Goal: Task Accomplishment & Management: Complete application form

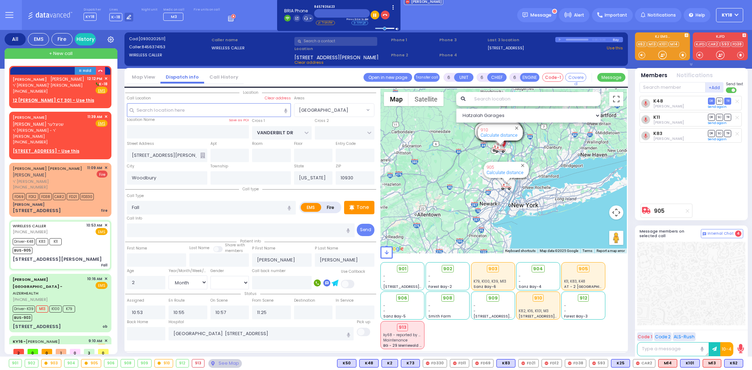
select select "[GEOGRAPHIC_DATA]"
select select "Month"
select select "[DEMOGRAPHIC_DATA]"
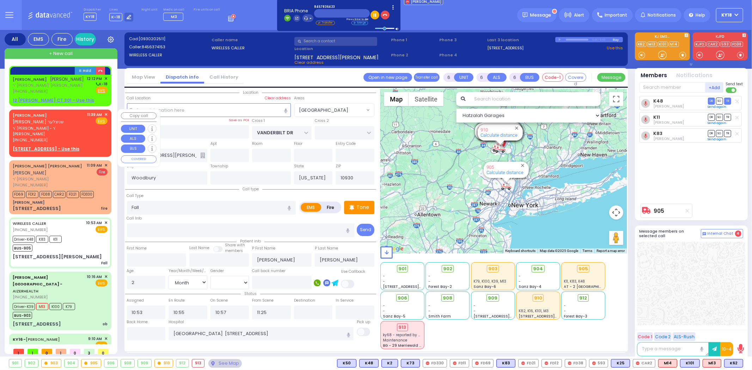
click at [60, 123] on div "YITZCHOK EIZIK SCHNITZLER יצחק אייזיק שניצלער" at bounding box center [49, 119] width 72 height 14
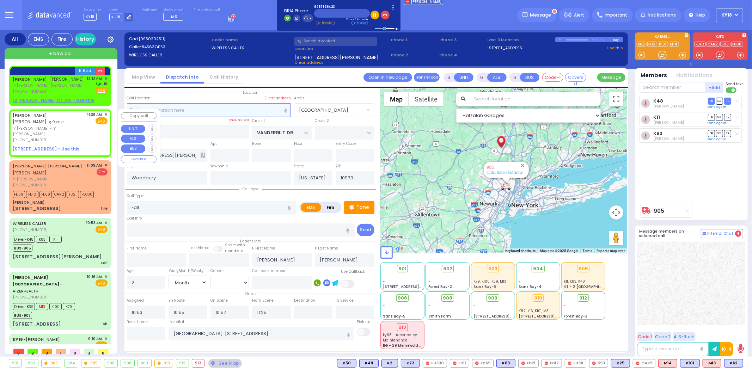
type input "2"
type input "1"
select select
radio input "true"
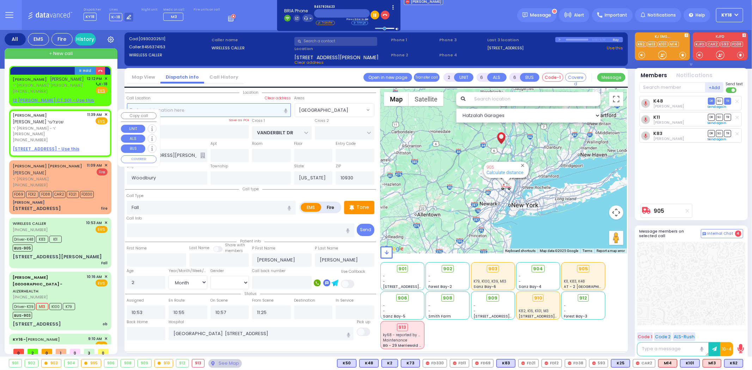
type input "YITZCHOK EIZIK"
type input "SCHNITZLER"
select select
type input "11:39"
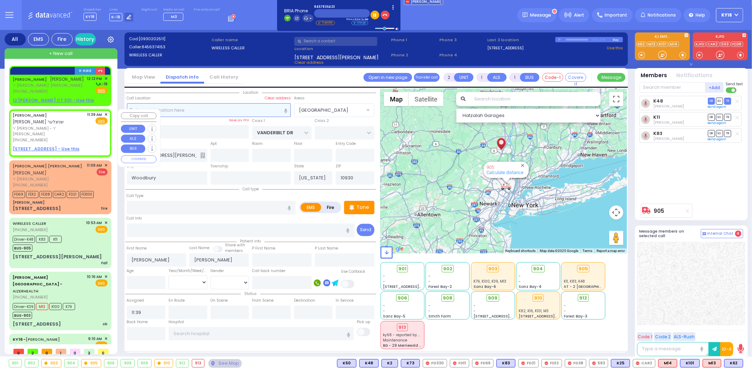
select select "Hatzalah Garages"
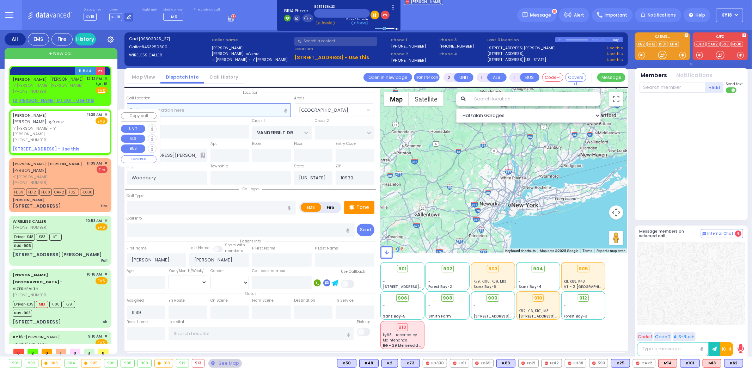
select select
radio input "true"
select select
select select "Hatzalah Garages"
click at [104, 114] on span "✕" at bounding box center [105, 115] width 3 height 6
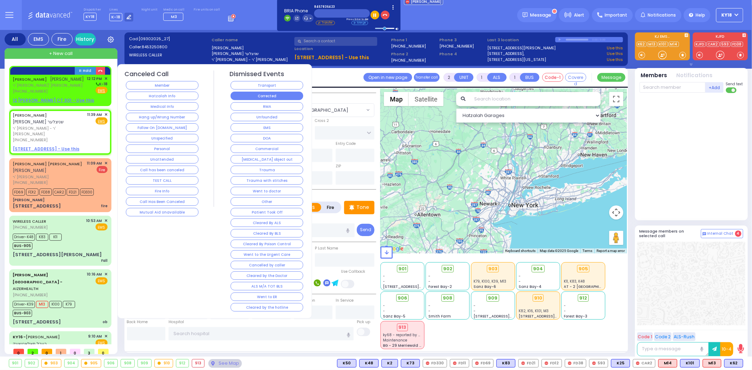
click at [238, 93] on button "Corrected" at bounding box center [267, 96] width 73 height 8
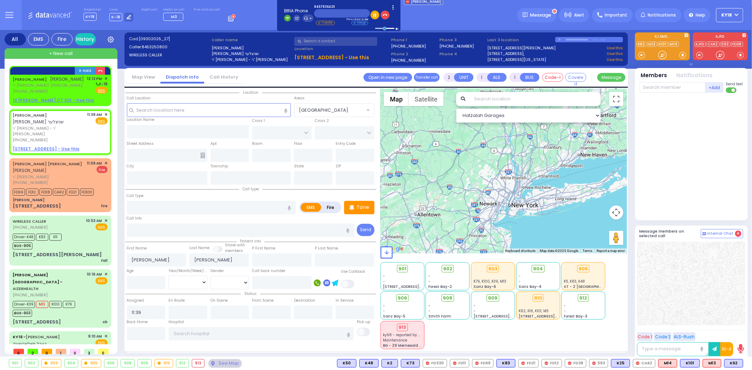
select select
radio input "true"
select select
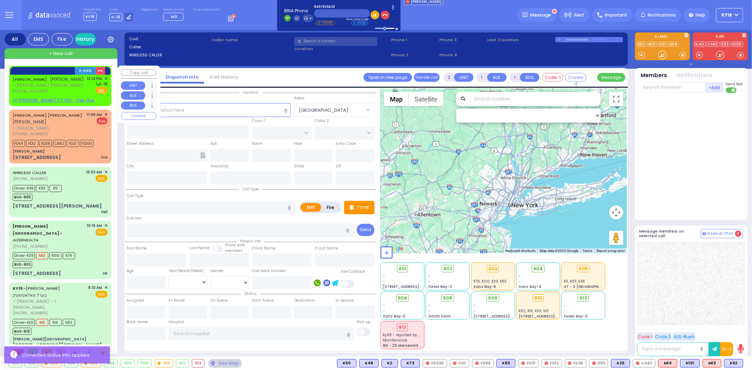
click at [65, 90] on div "[PHONE_NUMBER]" at bounding box center [49, 92] width 72 height 6
select select
radio input "true"
type input "JOEL"
type input "GOLDSTEIN"
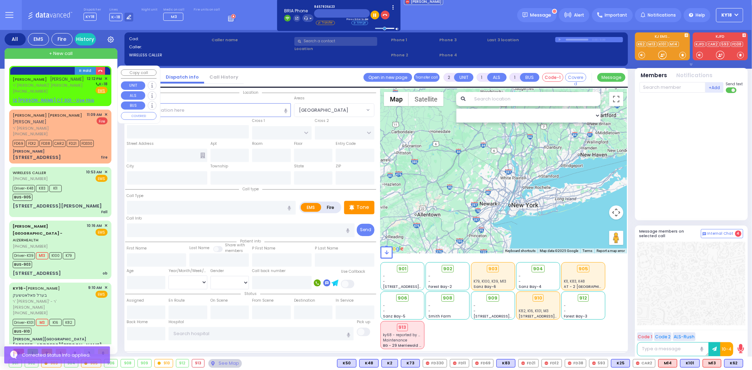
select select
type input "12:12"
select select "Hatzalah Garages"
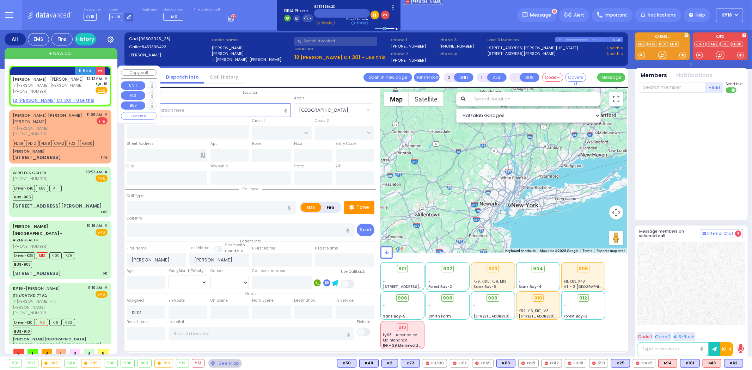
click at [61, 99] on u "12 LEMBERG CT 301 - Use this" at bounding box center [53, 100] width 81 height 6
select select
radio input "true"
select select
select select "Hatzalah Garages"
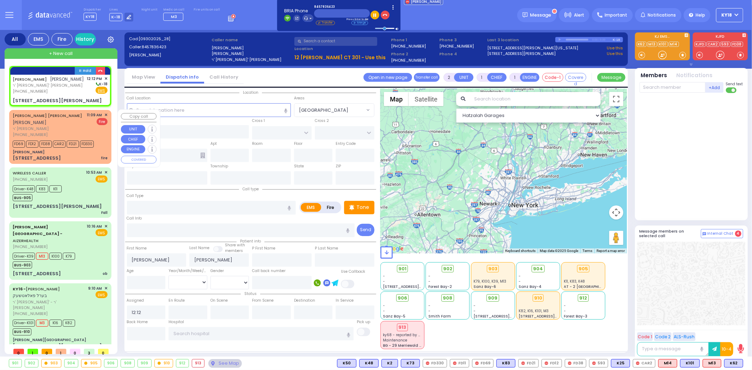
select select
radio input "true"
select select
type input "ACRES RD"
type input "12 LEMBERG CT"
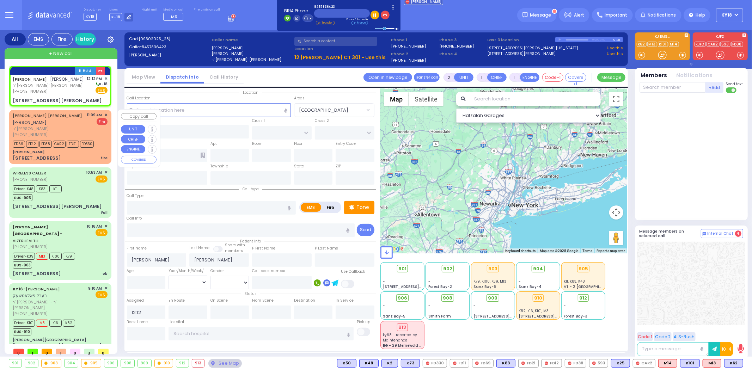
type input "301"
type input "Monroe"
type input "[US_STATE]"
type input "10950"
select select "PALM TREE"
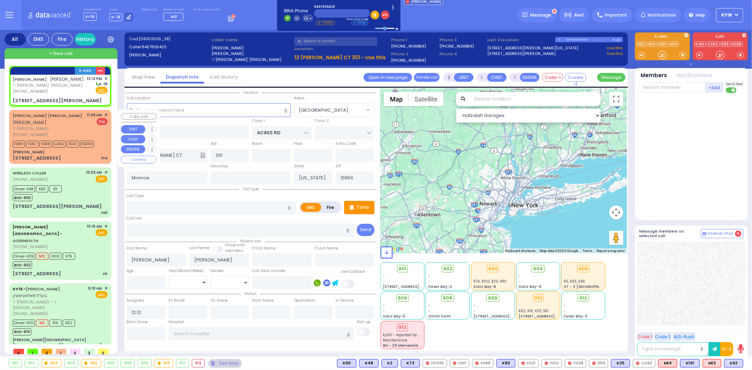
select select "Hatzalah Garages"
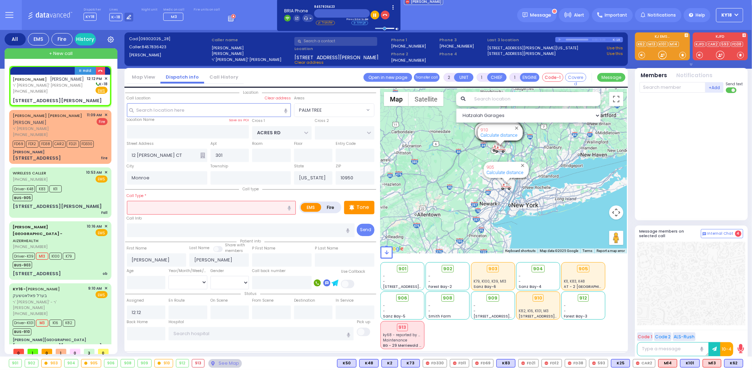
click at [171, 209] on input "text" at bounding box center [211, 207] width 169 height 13
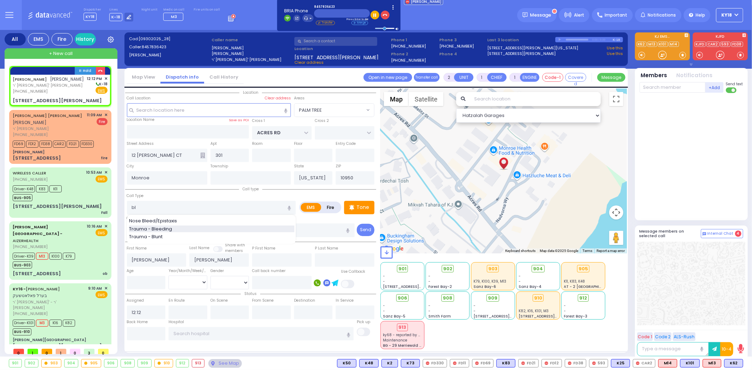
click at [182, 231] on div "Trauma - Bleeding" at bounding box center [211, 229] width 165 height 7
type input "Trauma - Bleeding"
select select
radio input "true"
select select
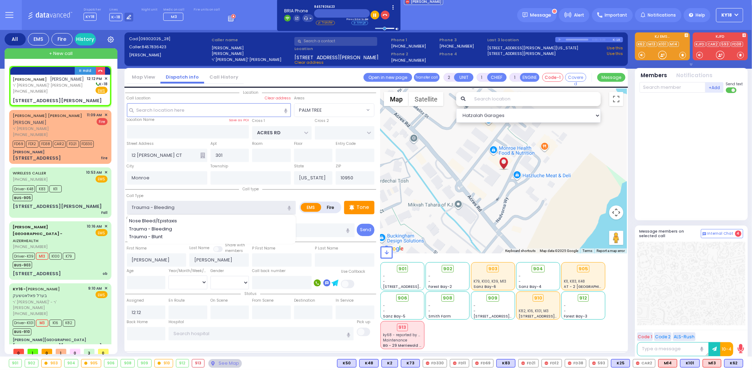
select select "Hatzalah Garages"
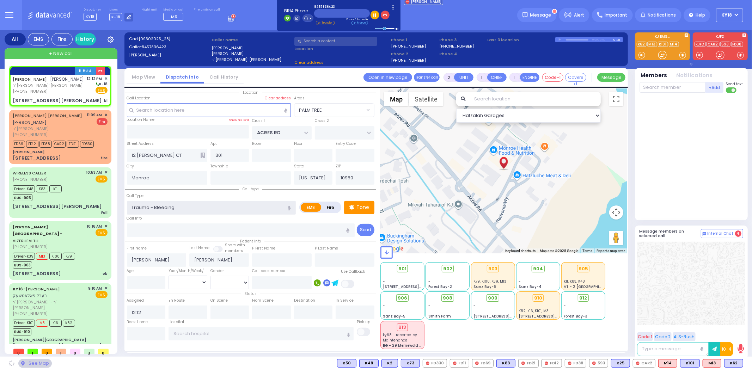
select select "PALM TREE"
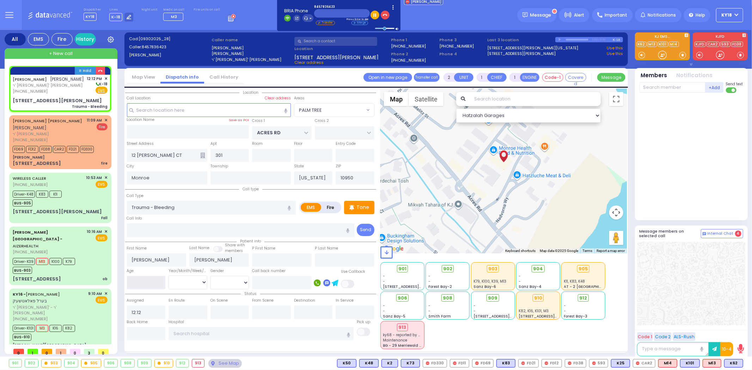
click at [147, 280] on input "number" at bounding box center [146, 282] width 39 height 13
select select
radio input "true"
select select
select select "Hatzalah Garages"
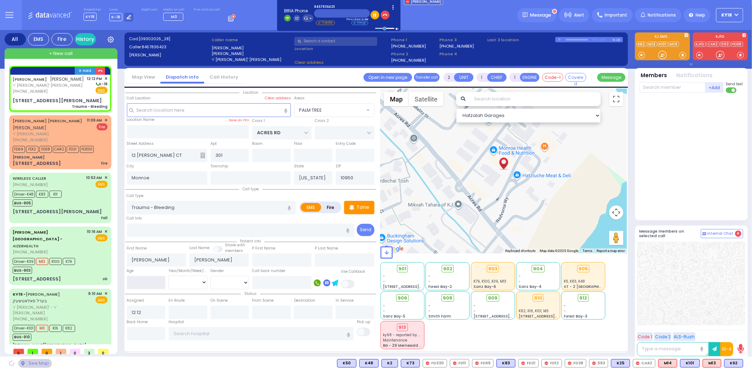
select select
radio input "true"
select select
select select "PALM TREE"
select select "Hatzalah Garages"
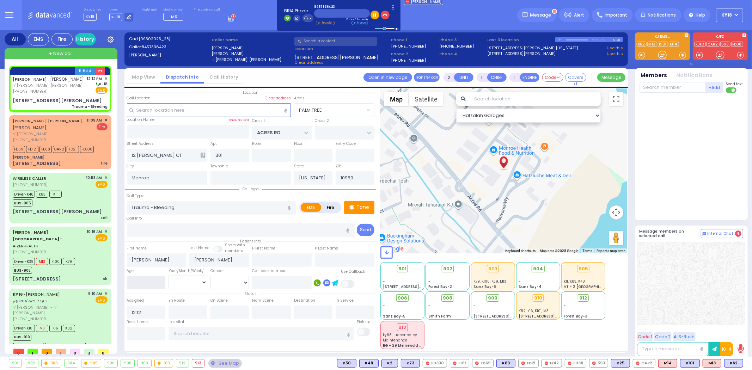
select select
type input "2"
select select "PALM TREE"
type input "2"
click at [183, 277] on select "Year Month Week Day" at bounding box center [188, 282] width 39 height 13
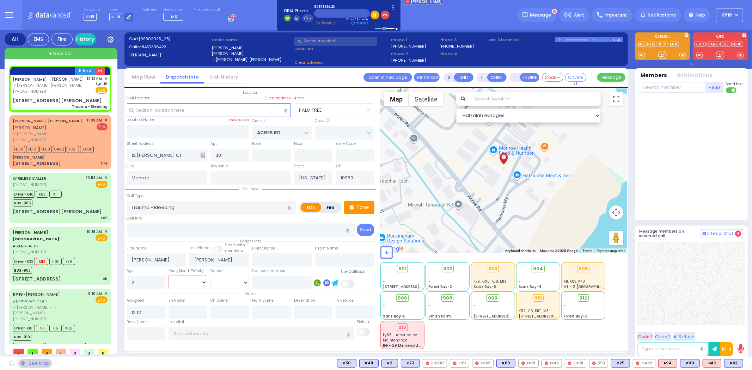
select select
radio input "true"
select select
select select "Hatzalah Garages"
select select "PALM TREE"
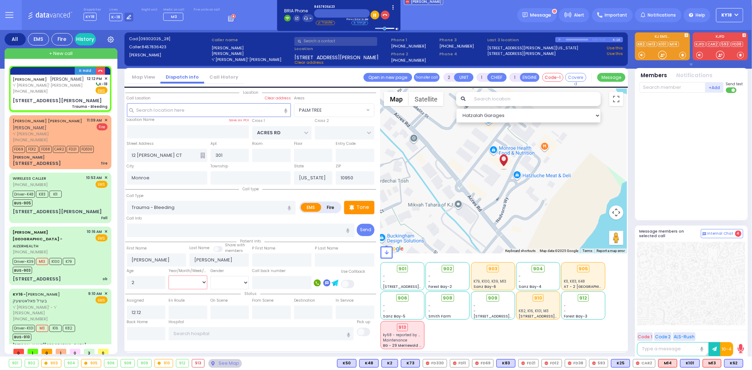
select select "Year"
click at [169, 276] on select "Year Month Week Day" at bounding box center [188, 282] width 39 height 13
select select
radio input "true"
select select "Year"
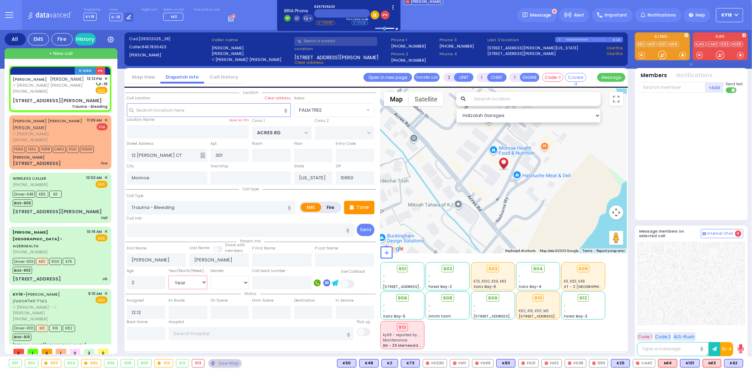
select select "Hatzalah Garages"
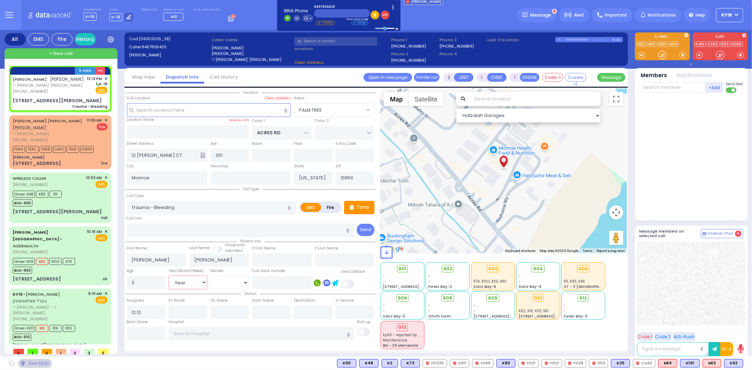
select select "PALM TREE"
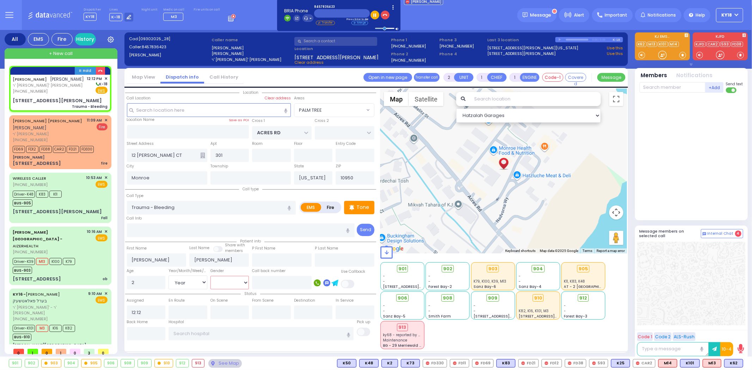
click at [231, 278] on select "Male Female" at bounding box center [230, 282] width 39 height 13
select select "[DEMOGRAPHIC_DATA]"
click at [211, 276] on select "Male Female" at bounding box center [230, 282] width 39 height 13
select select
radio input "true"
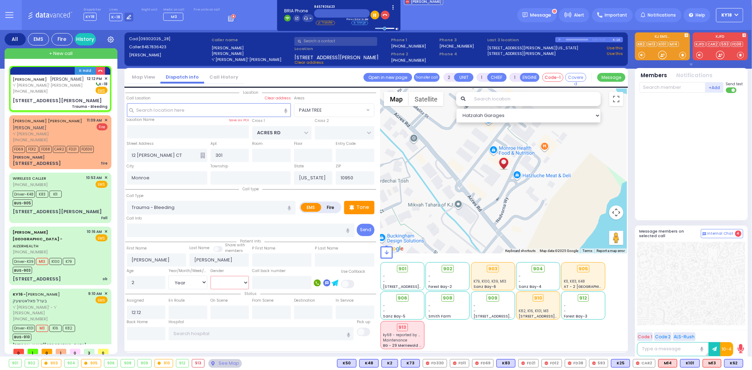
select select "Year"
select select "[DEMOGRAPHIC_DATA]"
select select "Hatzalah Garages"
select select "PALM TREE"
select select
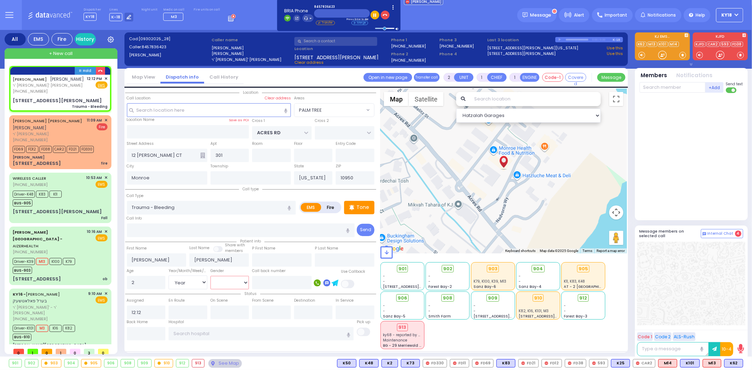
radio input "true"
select select "Year"
select select "[DEMOGRAPHIC_DATA]"
select select "Hatzalah Garages"
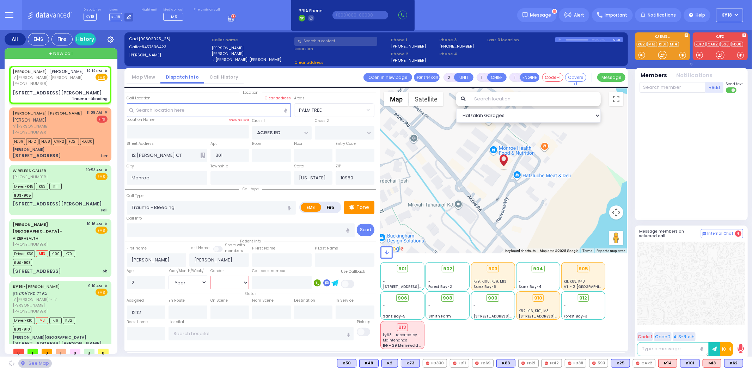
select select "PALM TREE"
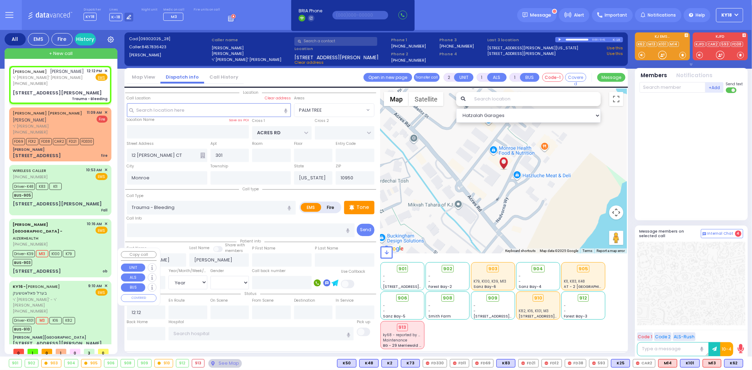
click at [84, 294] on div "KY16 - BEREL POLACHECK בערל פאלאטשעק ר' משה אלי' - ר' דוד פריעדלענדער (845) 662…" at bounding box center [60, 318] width 99 height 72
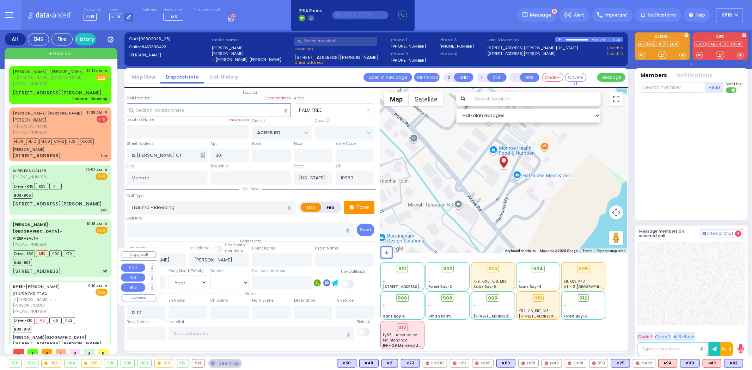
type input "6"
select select
type input "unknown"
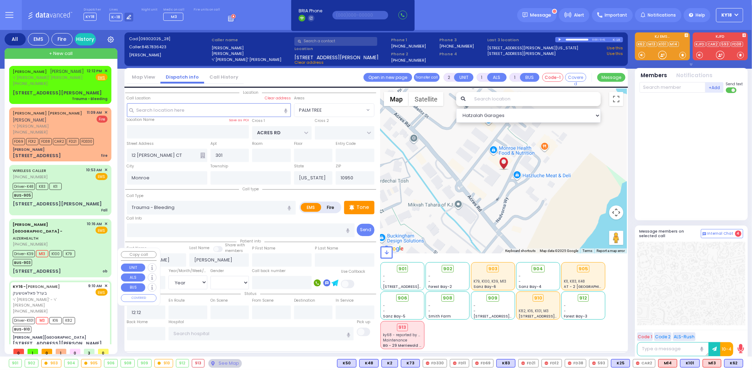
radio input "true"
type input "BEREL"
type input "POLACHECK"
type input "Chaya"
type input "Polatseck"
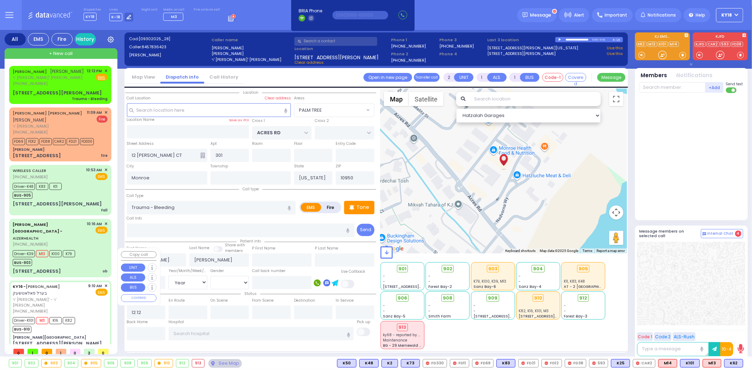
type input "60"
select select "Year"
select select "[DEMOGRAPHIC_DATA]"
type input "09:10"
type input "09:13"
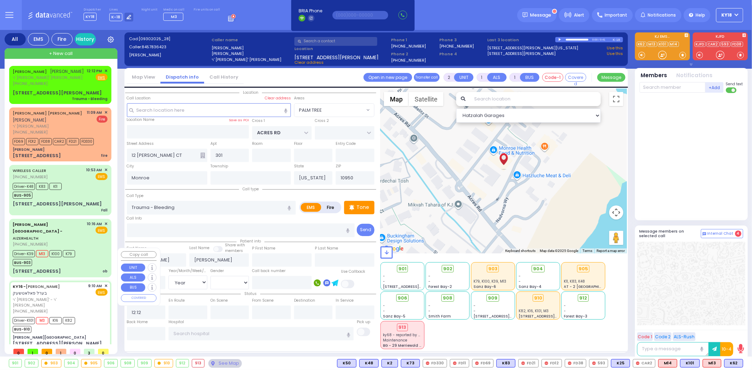
type input "09:16"
type input "09:29"
type input "10:15"
type input "10:33"
type input "New York Presbyterian Hospital- Columbia Campus 622, West 168th Street New York…"
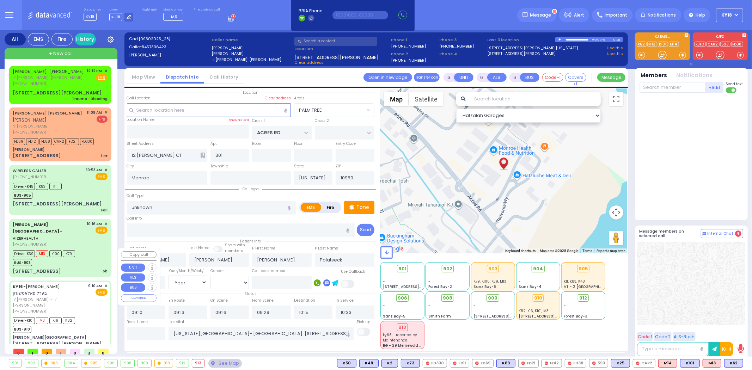
type input "Nininger Bay"
type input "CENTRAL VALLEY LINE"
type input "S.M. ROSMER RD"
type input "214 Nininger Road"
select select "Hatzalah Garages"
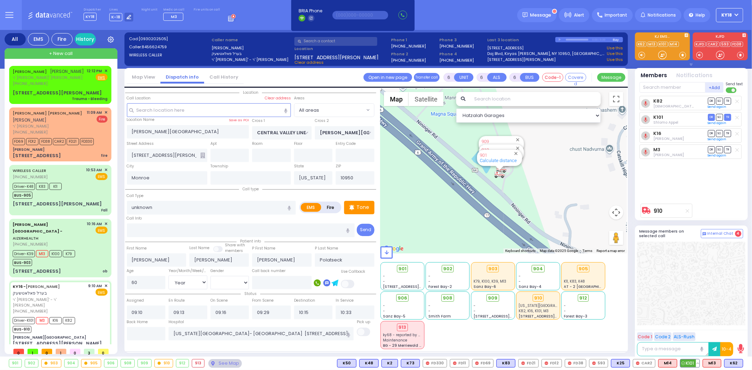
click at [699, 363] on button at bounding box center [698, 364] width 4 height 8
click at [692, 333] on icon at bounding box center [692, 332] width 7 height 7
click at [693, 321] on icon at bounding box center [692, 322] width 7 height 7
click at [45, 335] on div "Nininger Bay" at bounding box center [60, 337] width 95 height 5
select select
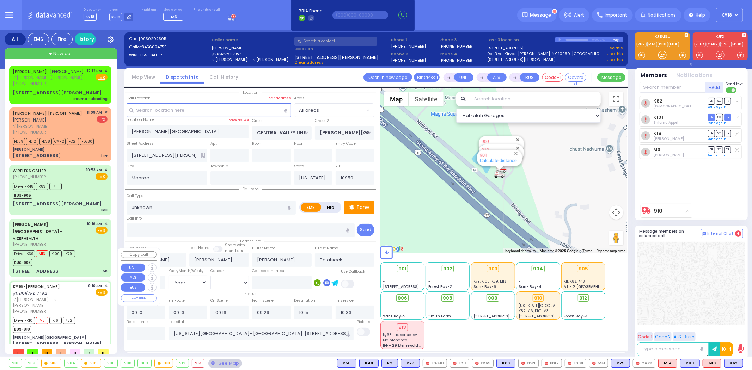
radio input "true"
select select "Year"
select select "[DEMOGRAPHIC_DATA]"
select select "Hatzalah Garages"
click at [152, 327] on input "text" at bounding box center [146, 333] width 39 height 13
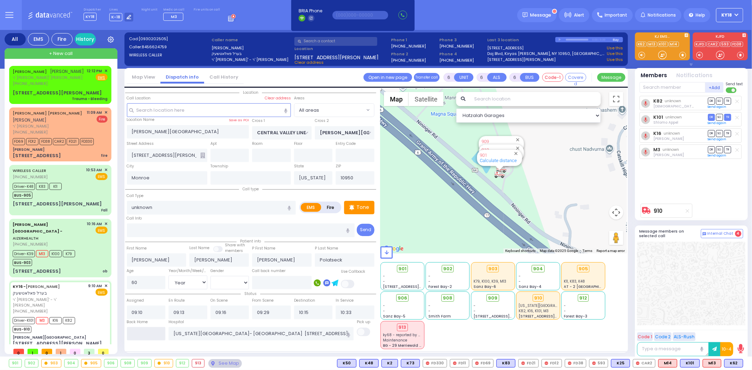
click at [152, 327] on input "text" at bounding box center [146, 333] width 39 height 13
type input "12:13"
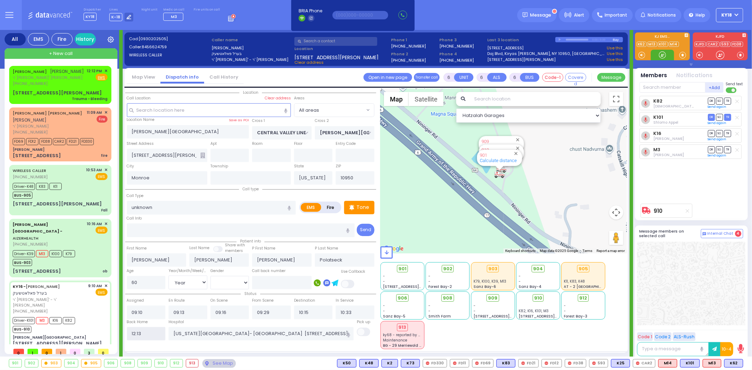
select select
radio input "true"
select select
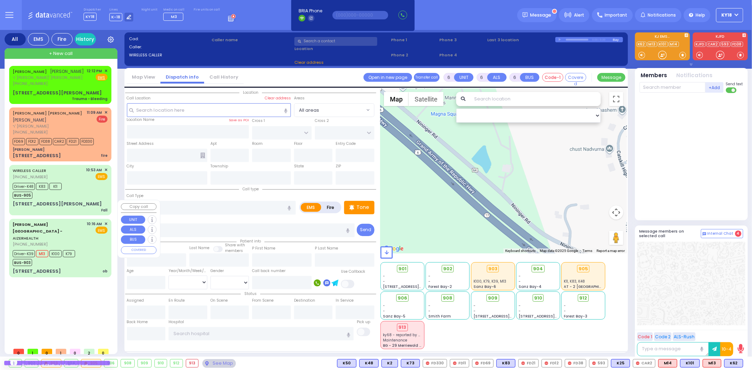
click at [97, 249] on div "Driver-K39 M13 K100 K79 BUS-903" at bounding box center [60, 258] width 95 height 18
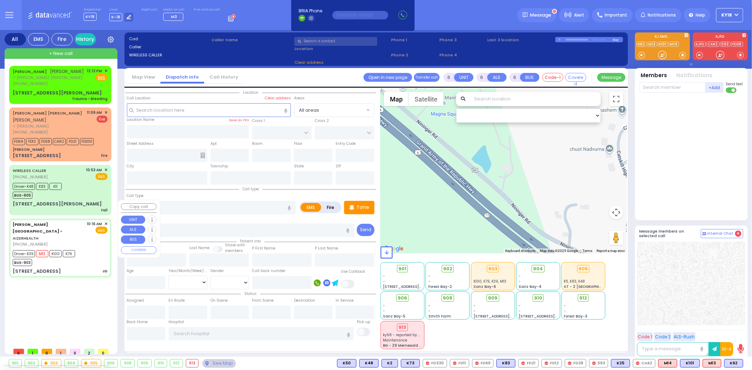
select select
type input "ob"
radio input "true"
type input "twins"
type input "Rivky"
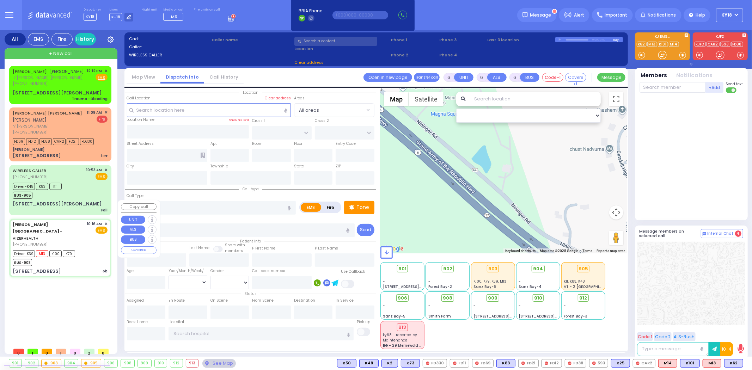
type input "Stern"
type input "28"
select select "Year"
select select "[DEMOGRAPHIC_DATA]"
type input "10:16"
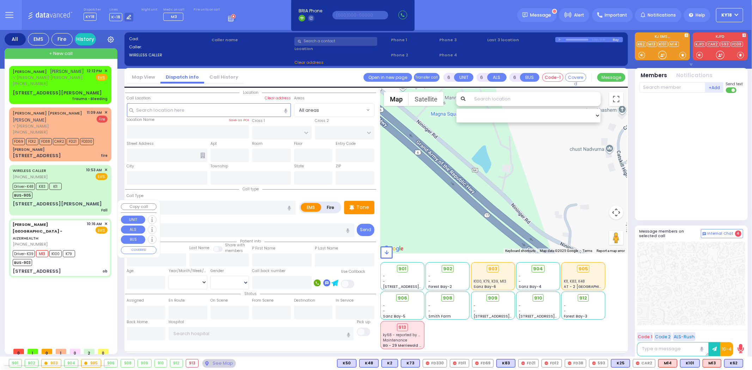
type input "10:19"
type input "10:25"
type input "10:40"
type input "11:11"
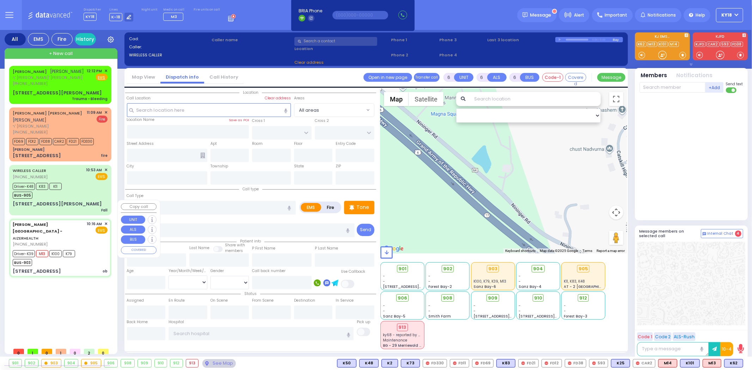
type input "Good Samaritan Hospital 257 Lafayette Avenue 8457909405 Suffern"
select select "Hatzalah Garages"
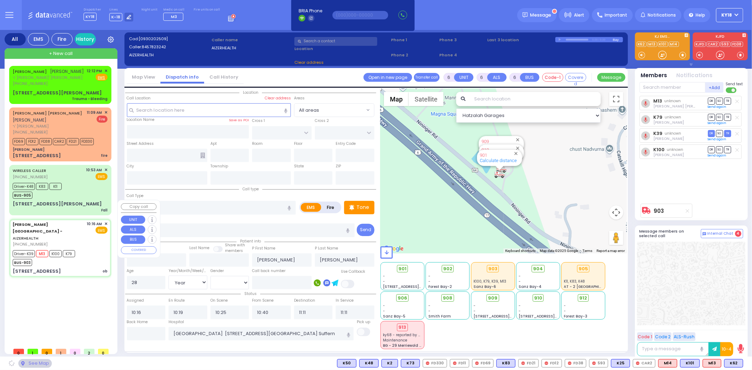
type input "49 Forest Road"
type input "9"
type input "2"
type input "Arncliffe"
type input "New South Wales"
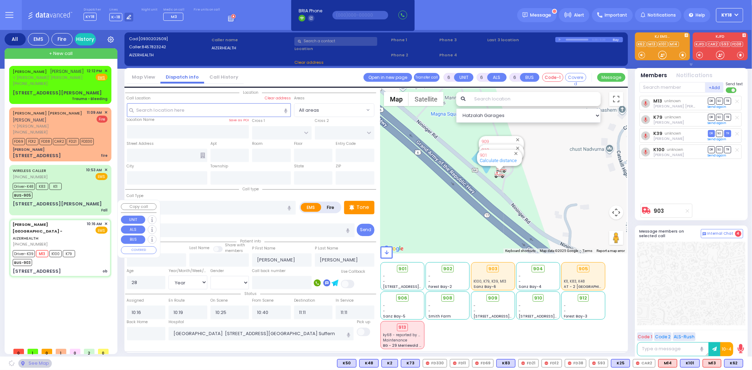
type input "2205"
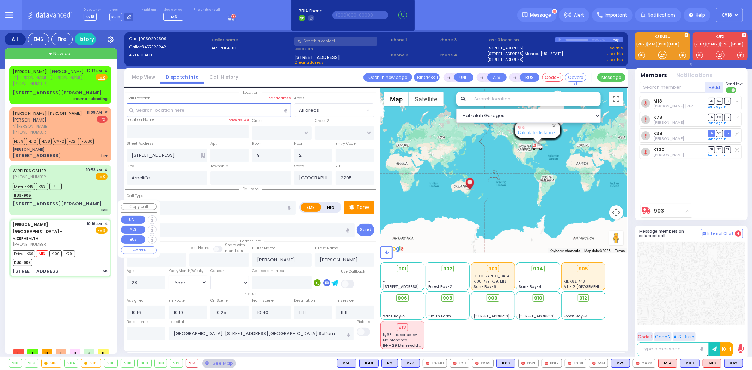
click at [85, 268] on div "49 Forest Road ob" at bounding box center [60, 271] width 95 height 7
select select
radio input "true"
select select "Year"
select select "[DEMOGRAPHIC_DATA]"
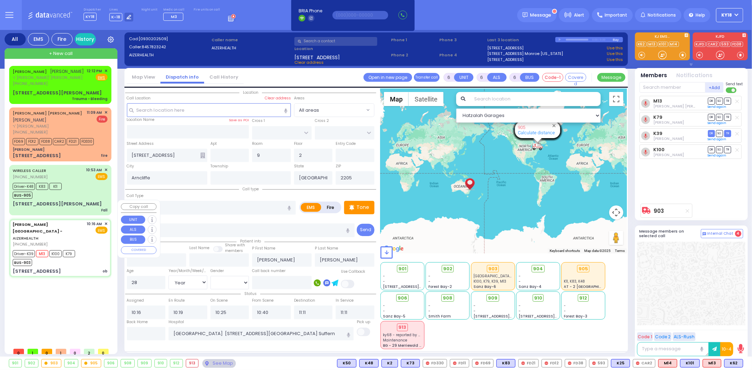
select select "Hatzalah Garages"
click at [83, 268] on div "49 Forest Road ob" at bounding box center [60, 271] width 95 height 7
select select
radio input "true"
select select "Year"
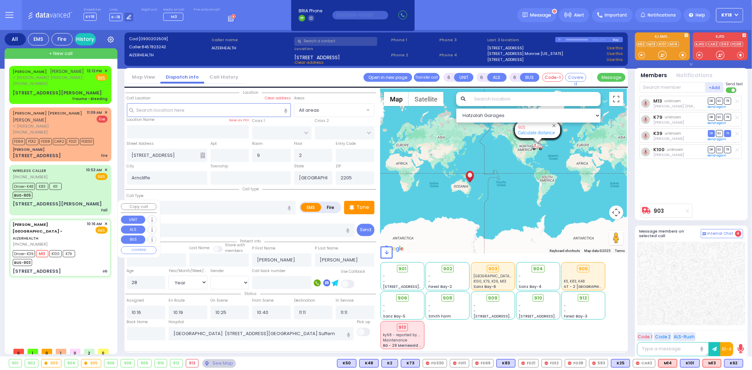
select select "[DEMOGRAPHIC_DATA]"
select select "Hatzalah Garages"
click at [68, 201] on div "[STREET_ADDRESS][PERSON_NAME] Fall" at bounding box center [60, 207] width 95 height 12
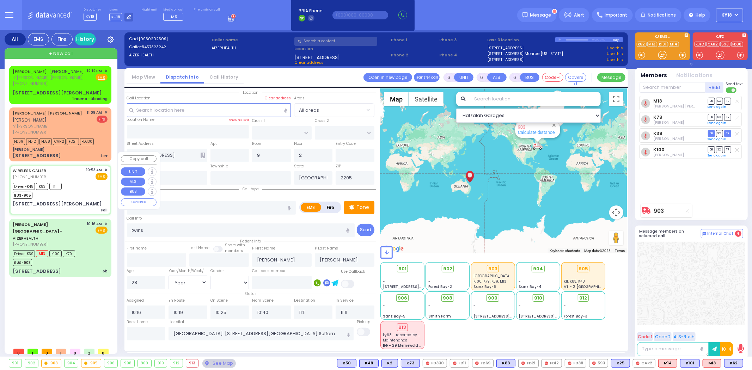
select select
type input "Fall"
radio input "true"
type input "[PERSON_NAME]"
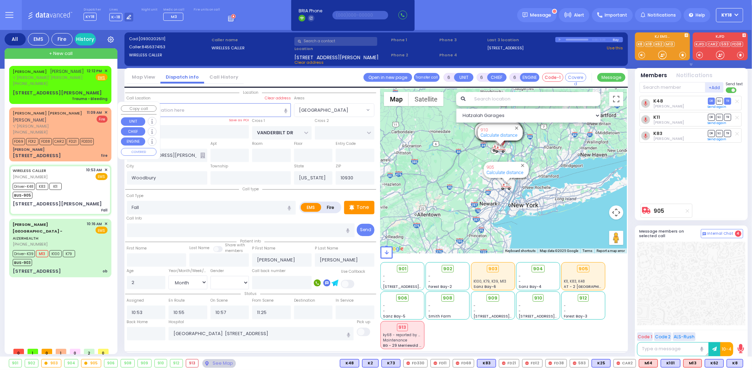
click at [107, 110] on span "✕" at bounding box center [105, 113] width 3 height 6
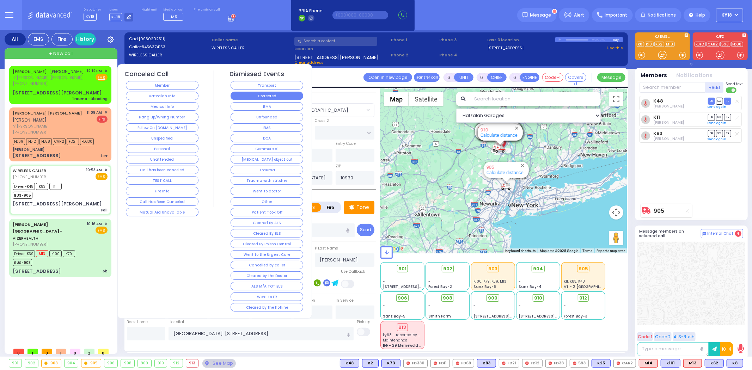
click at [266, 97] on button "Corrected" at bounding box center [267, 96] width 73 height 8
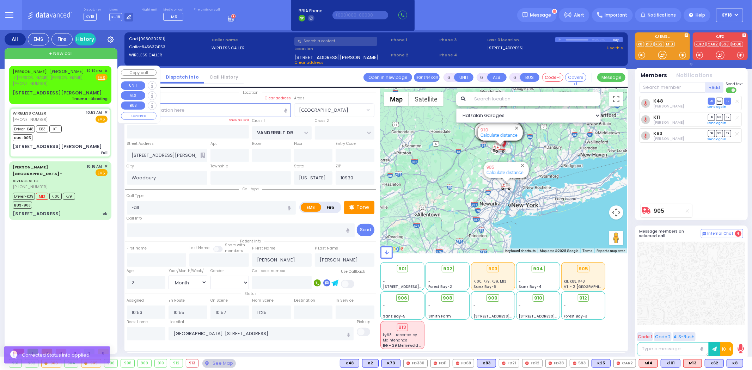
click at [74, 82] on div "JOEL GOLDSTEIN יואל גאלדשטיין ר' אברהם מרדכי - ר' מרדכי זיאת (845) 783-6423 12:…" at bounding box center [60, 77] width 95 height 19
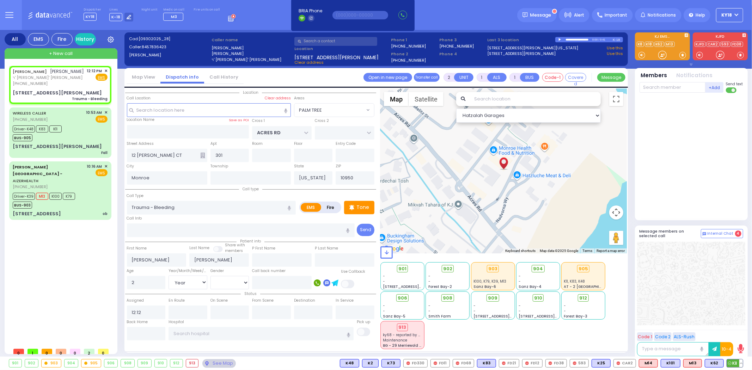
click at [734, 364] on span "K8" at bounding box center [735, 364] width 16 height 8
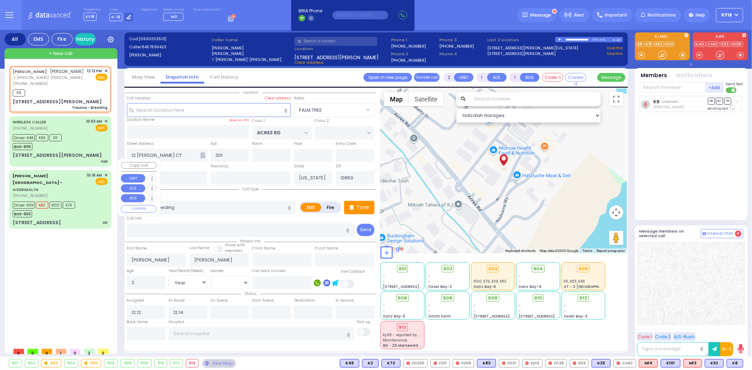
click at [91, 200] on div "Driver-K39 M13 K100 K79 BUS-903" at bounding box center [60, 209] width 95 height 18
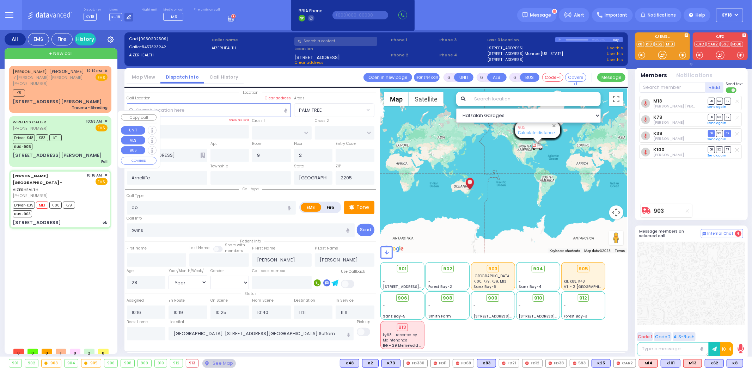
click at [76, 152] on div "[STREET_ADDRESS][PERSON_NAME] Fall" at bounding box center [60, 158] width 95 height 12
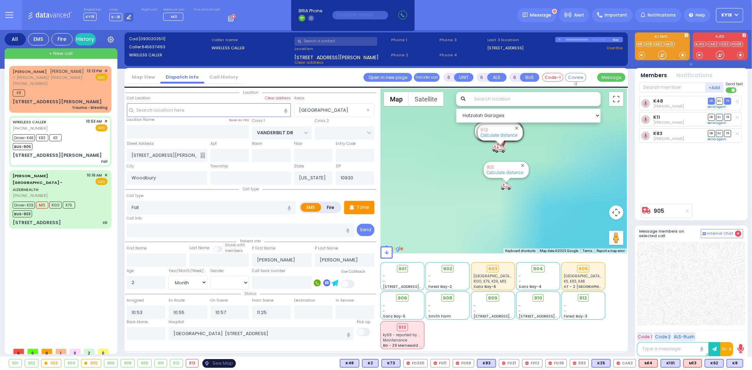
click at [218, 361] on div "See Map" at bounding box center [218, 363] width 33 height 9
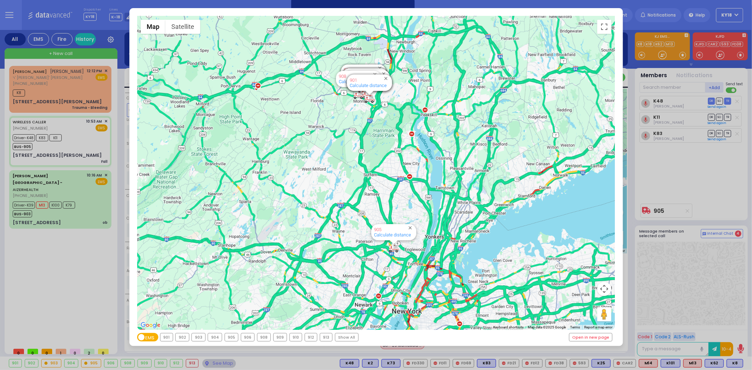
click at [75, 193] on div "← Move left → Move right ↑ Move up ↓ Move down + Zoom in - Zoom out Home Jump l…" at bounding box center [376, 185] width 752 height 370
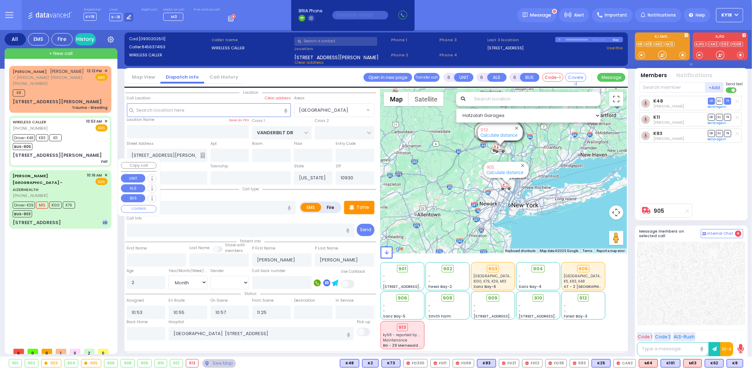
click at [75, 193] on div "Aizer Health Center - AIZERHEALTH (845) 782-3242 10:16 AM ✕ EMS ob" at bounding box center [60, 199] width 99 height 56
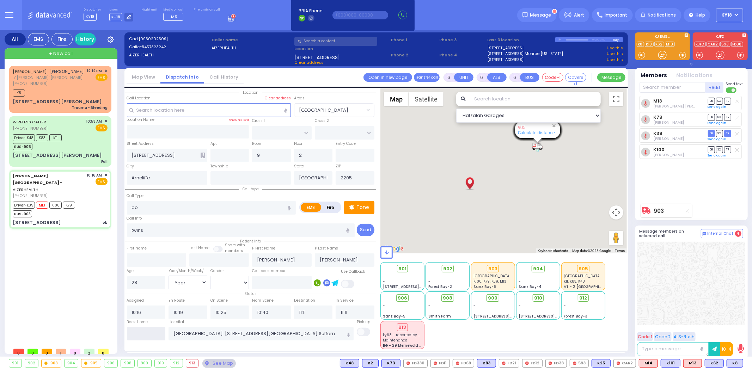
click at [150, 332] on input "text" at bounding box center [146, 333] width 39 height 13
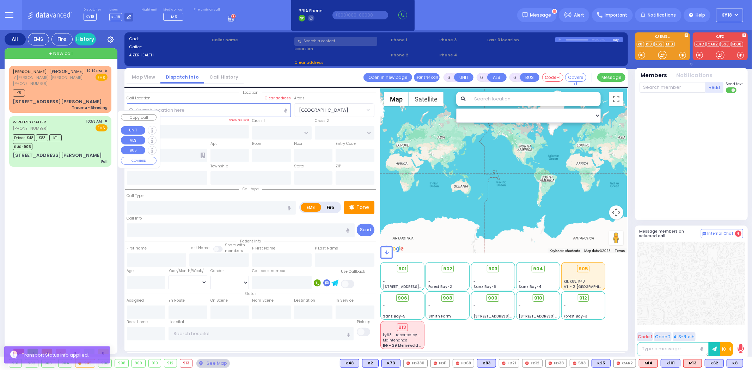
click at [77, 141] on div "Driver-K48 K83 K11 BUS-905" at bounding box center [60, 142] width 95 height 18
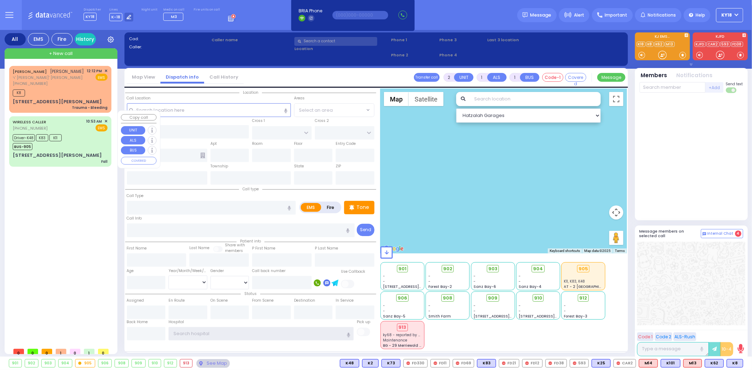
type input "ky18"
click at [94, 152] on div "[STREET_ADDRESS][PERSON_NAME] Fall" at bounding box center [60, 158] width 95 height 12
type input "6"
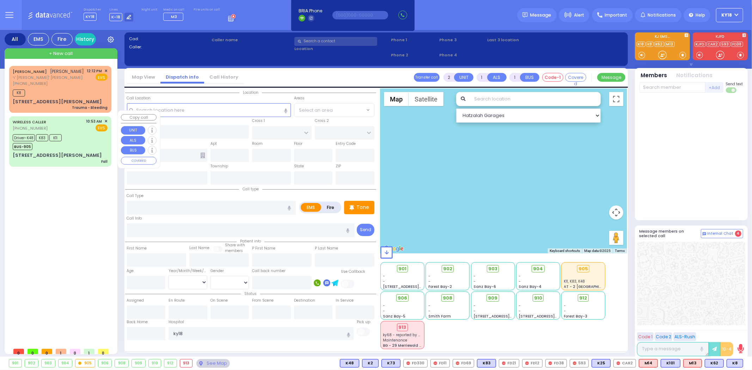
select select
type input "Fall"
radio input "true"
type input "[PERSON_NAME]"
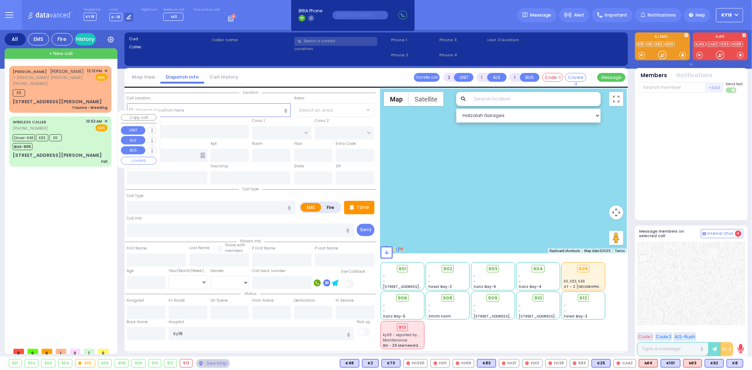
type input "2"
select select "Month"
select select "[DEMOGRAPHIC_DATA]"
type input "10:53"
type input "10:55"
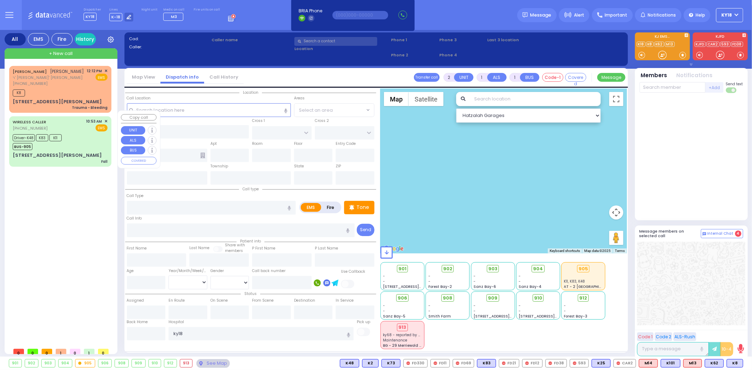
type input "10:57"
type input "11:25"
type input "[GEOGRAPHIC_DATA] [STREET_ADDRESS]"
select select "Hatzalah Garages"
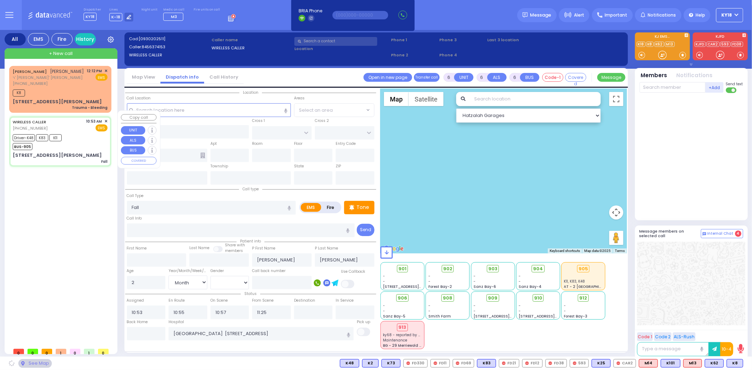
type input "VANDERBILT DR"
type input "[STREET_ADDRESS][PERSON_NAME]"
type input "Woodbury"
type input "[US_STATE]"
type input "10930"
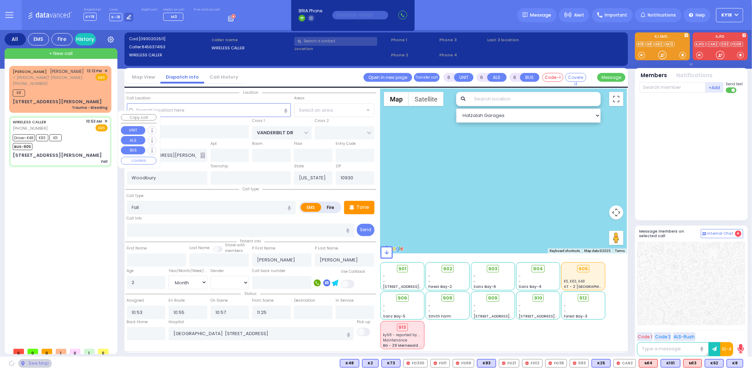
select select "[GEOGRAPHIC_DATA]"
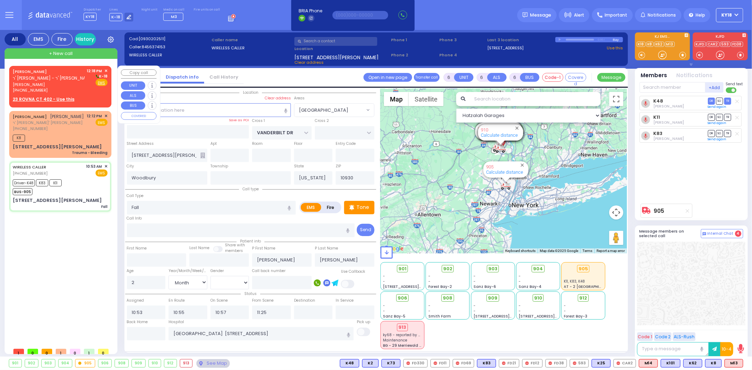
click at [73, 74] on div "[PERSON_NAME] ר' [PERSON_NAME]" at bounding box center [53, 75] width 81 height 14
type input "2"
type input "1"
select select
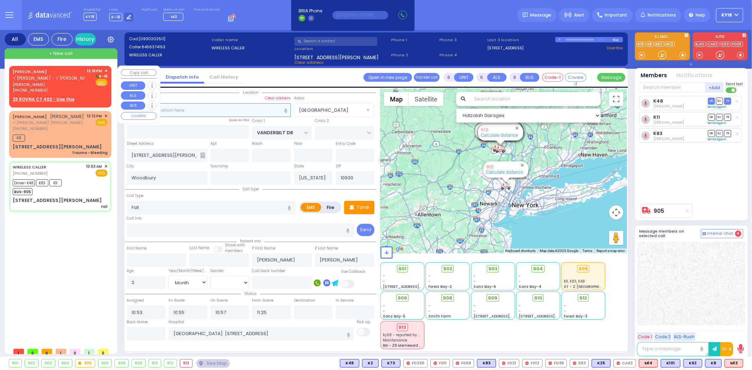
radio input "true"
type input "[PERSON_NAME]"
select select
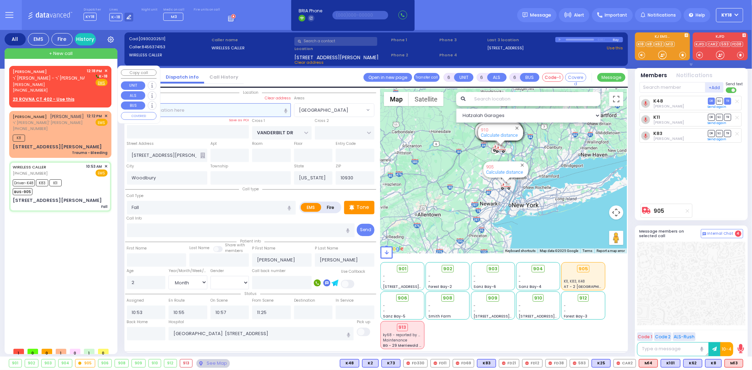
type input "12:18"
select select "Hatzalah Garages"
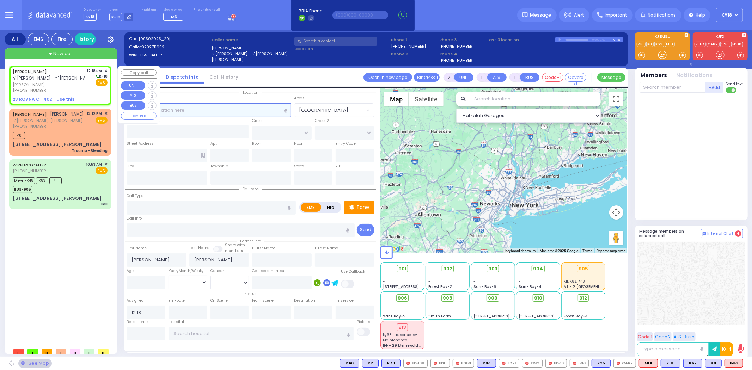
select select
radio input "true"
select select
select select "Hatzalah Garages"
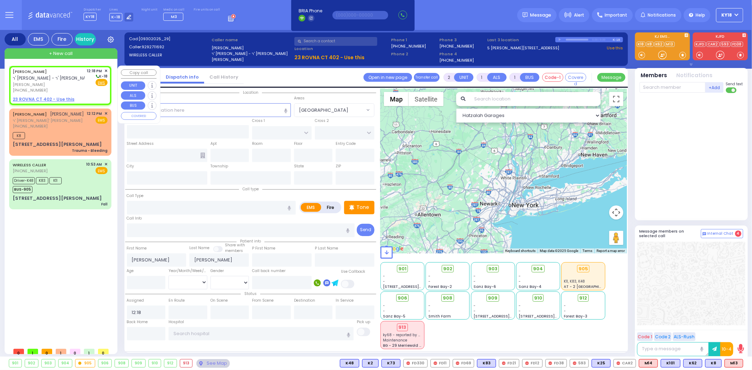
click at [106, 69] on span "✕" at bounding box center [105, 71] width 3 height 6
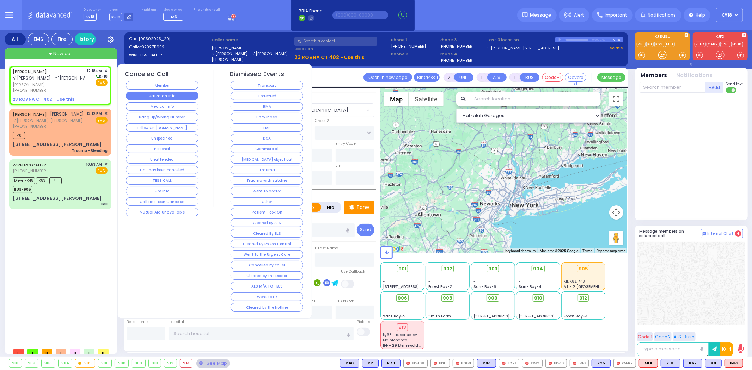
click at [173, 97] on button "Hatzalah Info" at bounding box center [162, 96] width 73 height 8
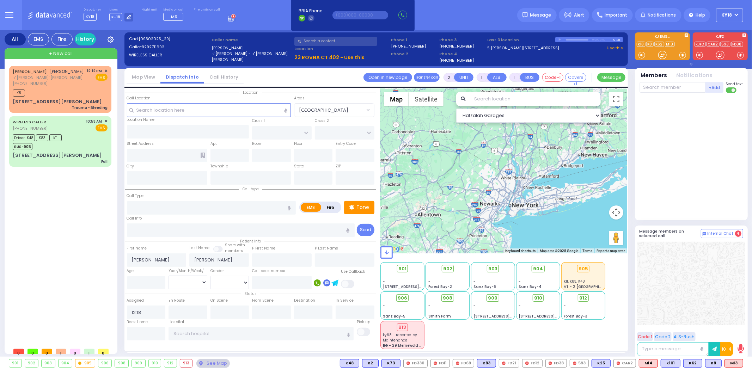
select select
radio input "true"
select select
